Goal: Share content: Share content

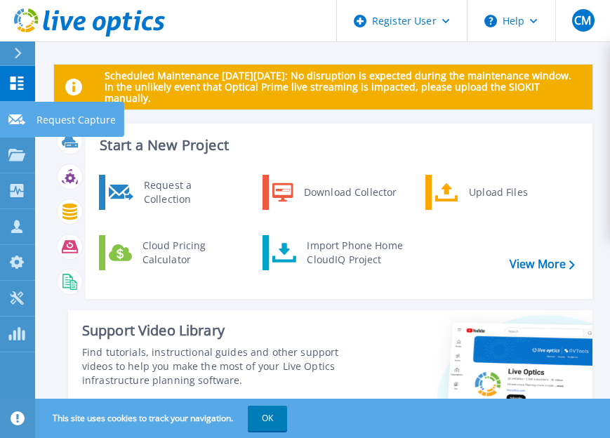
click at [6, 117] on link "Request Capture Request Capture" at bounding box center [17, 120] width 35 height 36
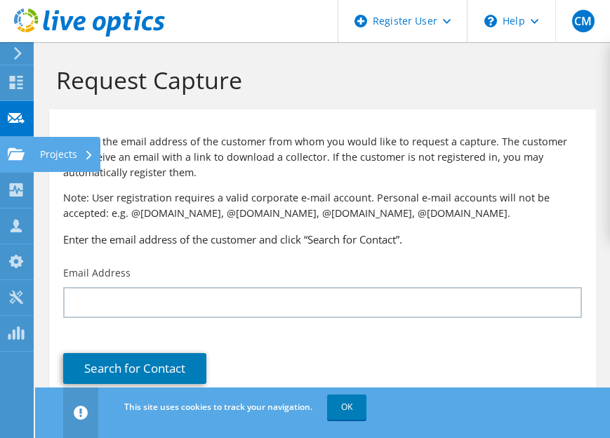
click at [22, 155] on use at bounding box center [16, 153] width 17 height 12
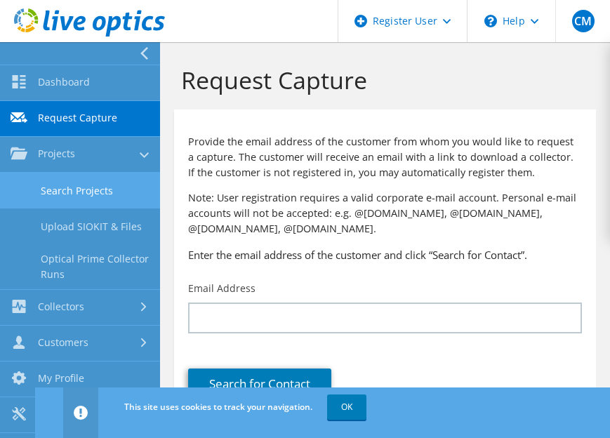
click at [58, 196] on link "Search Projects" at bounding box center [80, 191] width 160 height 36
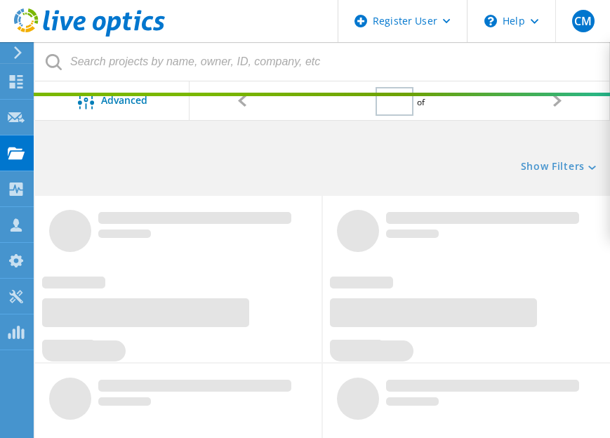
type input "1"
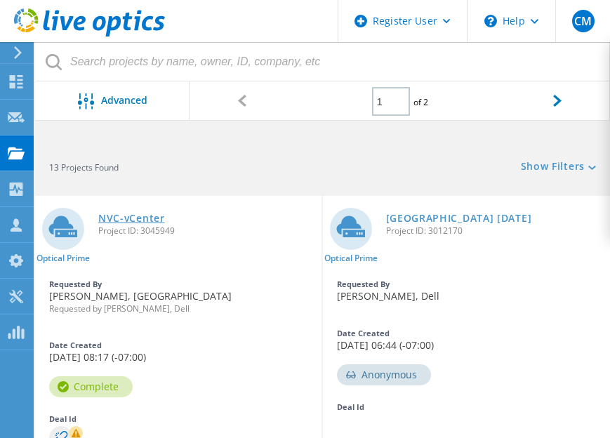
click at [140, 219] on link "NVC-vCenter" at bounding box center [131, 218] width 67 height 10
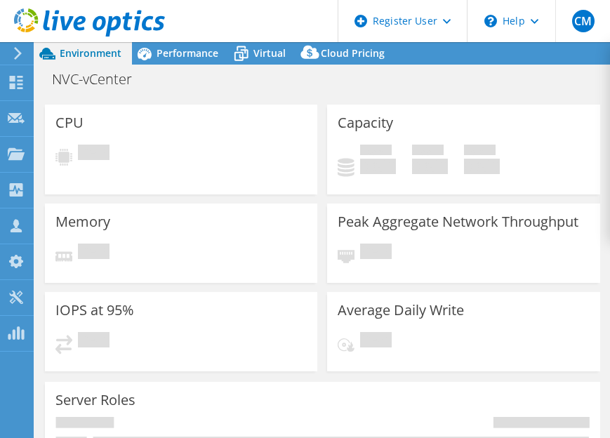
select select "USD"
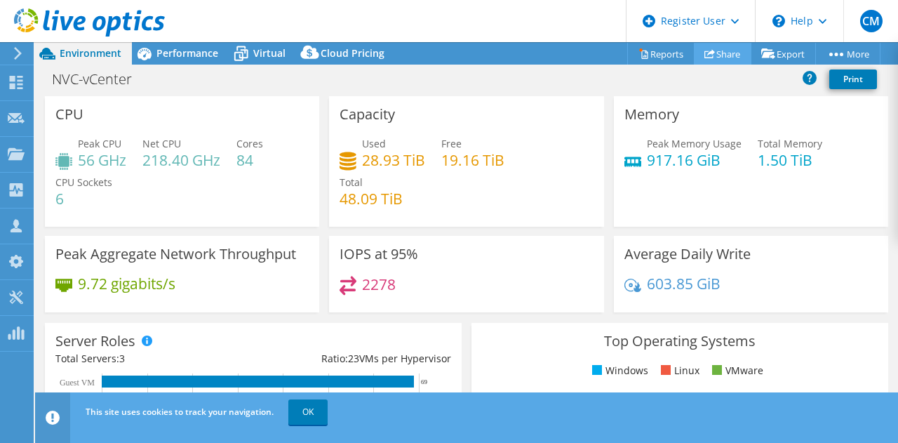
click at [609, 51] on link "Share" at bounding box center [723, 54] width 58 height 22
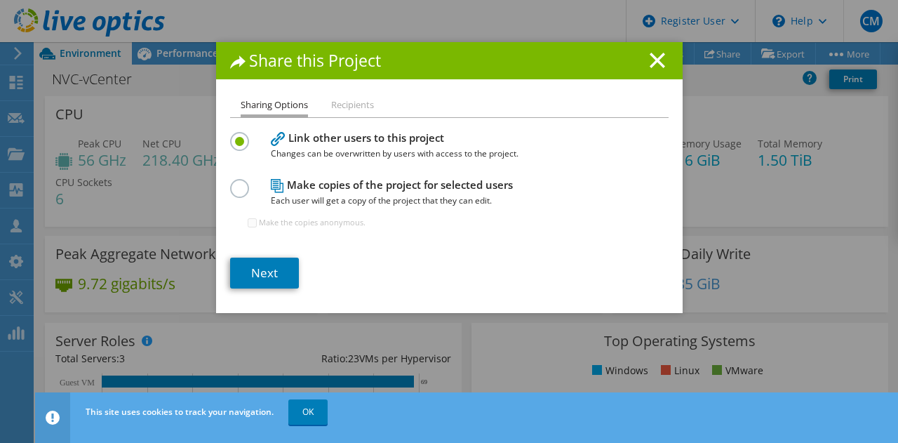
click at [236, 182] on label at bounding box center [242, 181] width 25 height 4
click at [0, 0] on input "radio" at bounding box center [0, 0] width 0 height 0
click at [248, 220] on input "Make the copies anonymous." at bounding box center [252, 222] width 9 height 9
checkbox input "false"
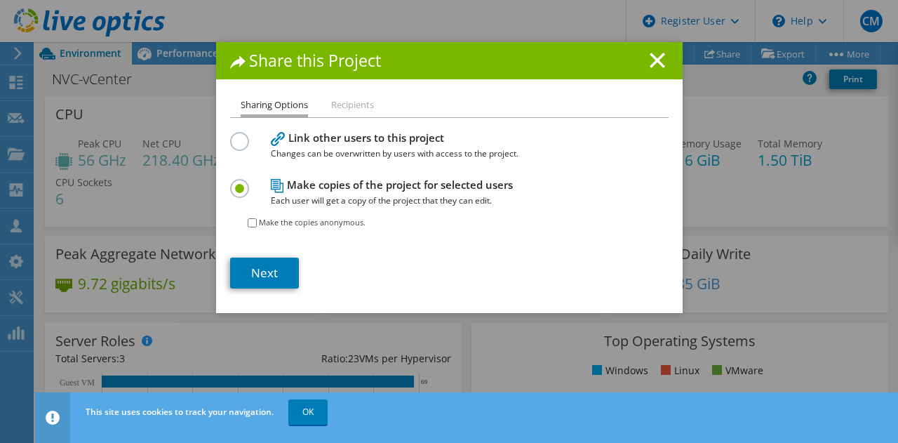
click at [230, 135] on label at bounding box center [242, 134] width 25 height 4
click at [0, 0] on input "radio" at bounding box center [0, 0] width 0 height 0
click at [265, 278] on link "Next" at bounding box center [264, 272] width 69 height 31
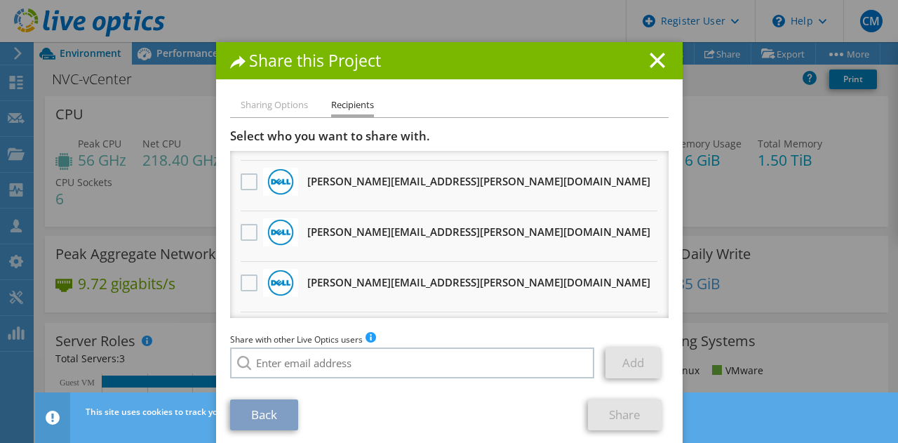
scroll to position [102, 0]
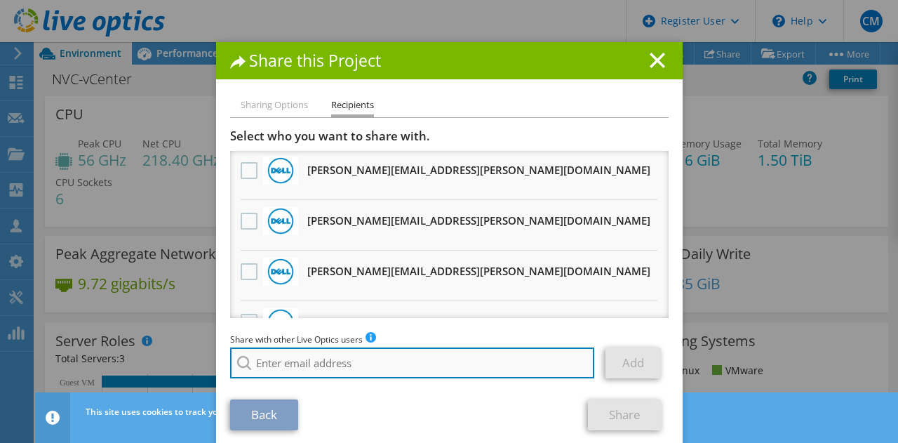
click at [453, 351] on input "search" at bounding box center [412, 362] width 365 height 31
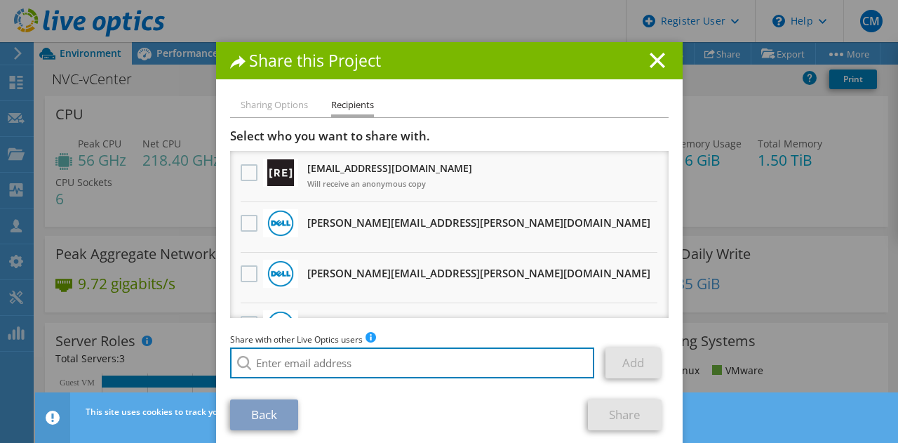
scroll to position [0, 0]
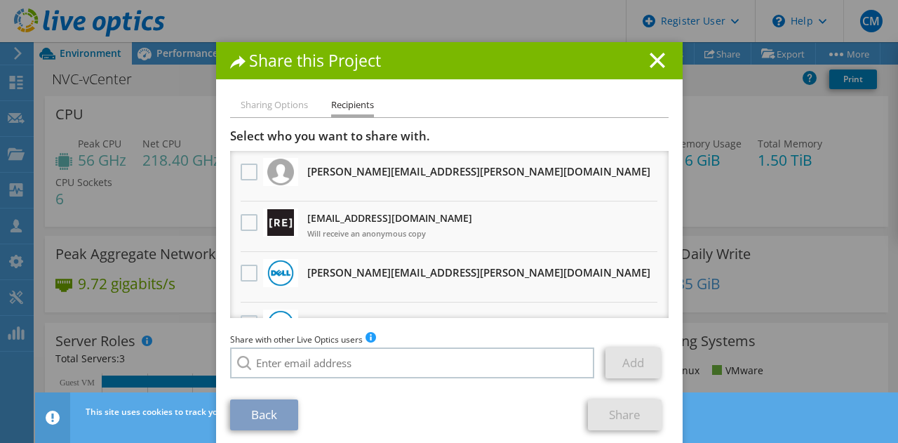
click at [268, 115] on ul "Sharing Options Recipients" at bounding box center [449, 107] width 438 height 20
click at [264, 111] on li "Sharing Options" at bounding box center [274, 106] width 67 height 18
click at [609, 62] on div "Share this Project" at bounding box center [449, 60] width 467 height 37
click at [609, 58] on icon at bounding box center [657, 60] width 15 height 15
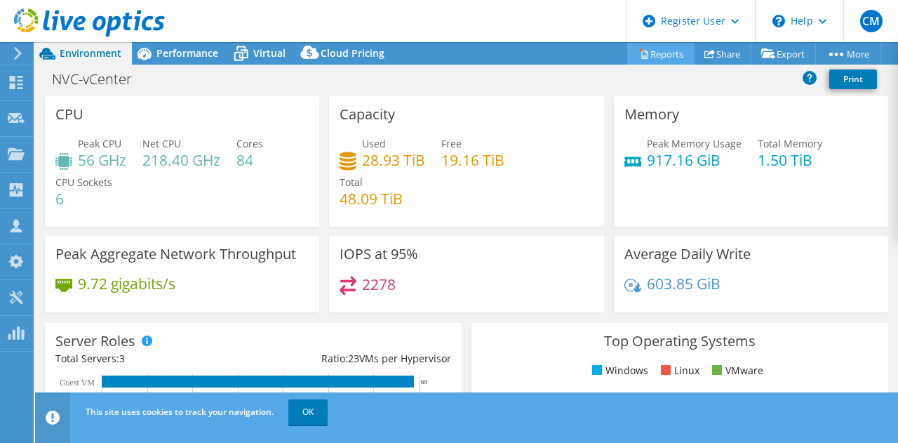
click at [609, 47] on link "Reports" at bounding box center [660, 54] width 67 height 22
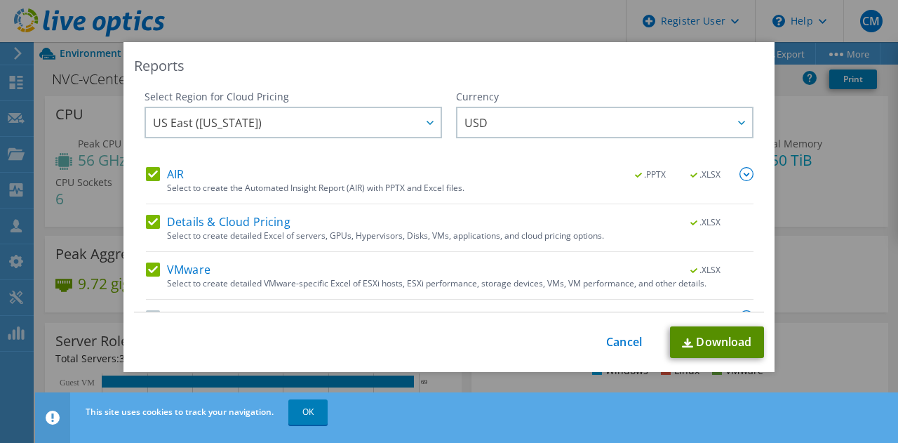
click at [609, 342] on link "Download" at bounding box center [717, 342] width 94 height 32
